Goal: Information Seeking & Learning: Learn about a topic

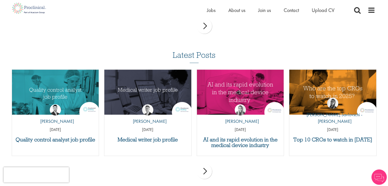
scroll to position [460, 0]
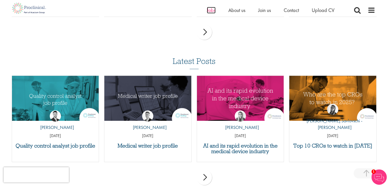
click at [212, 11] on span "Jobs" at bounding box center [211, 10] width 9 height 7
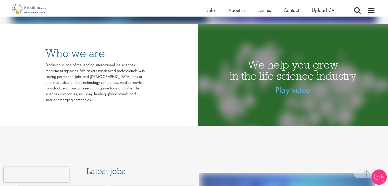
scroll to position [51, 0]
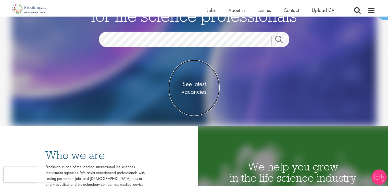
click at [194, 82] on span "See latest vacancies" at bounding box center [194, 87] width 51 height 15
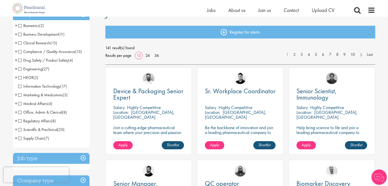
scroll to position [51, 0]
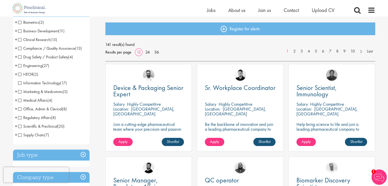
click at [20, 126] on span "Scientific & Preclinical" at bounding box center [37, 126] width 39 height 5
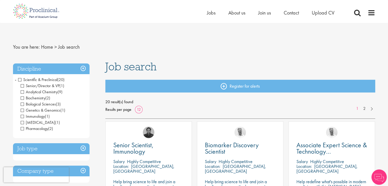
click at [21, 80] on span "Scientific & Preclinical" at bounding box center [37, 79] width 39 height 5
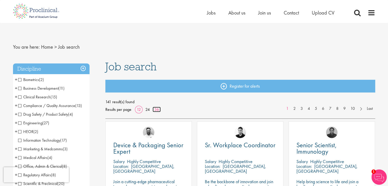
click at [156, 111] on link "36" at bounding box center [157, 109] width 8 height 5
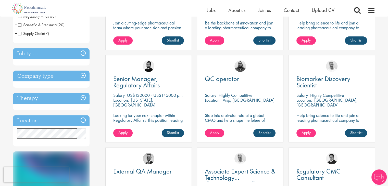
scroll to position [153, 0]
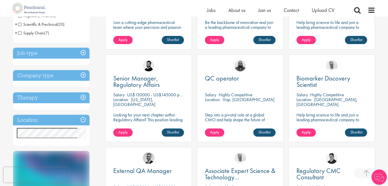
click at [77, 55] on h3 "Job type" at bounding box center [51, 53] width 77 height 11
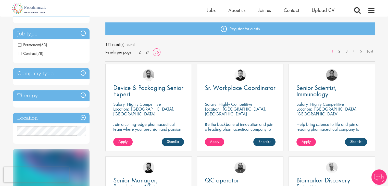
scroll to position [51, 0]
click at [41, 45] on span "(63)" at bounding box center [43, 44] width 7 height 5
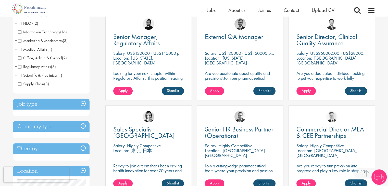
scroll to position [179, 0]
